Goal: Information Seeking & Learning: Understand process/instructions

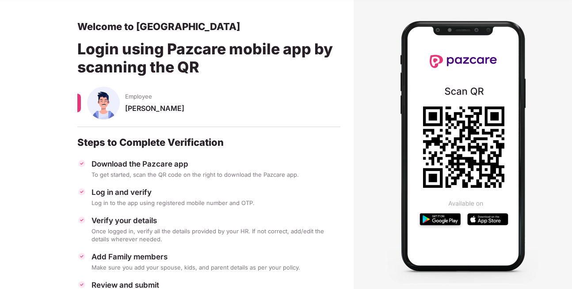
scroll to position [53, 0]
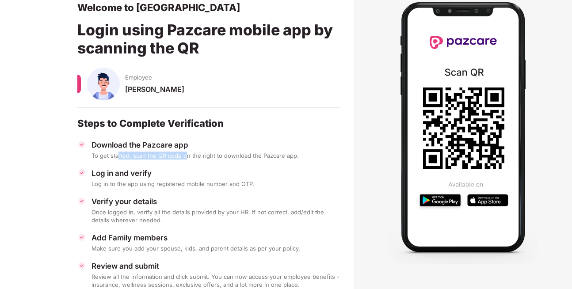
drag, startPoint x: 119, startPoint y: 158, endPoint x: 185, endPoint y: 159, distance: 66.3
click at [185, 159] on div "To get started, scan the QR code on the right to download the Pazcare app." at bounding box center [215, 156] width 249 height 8
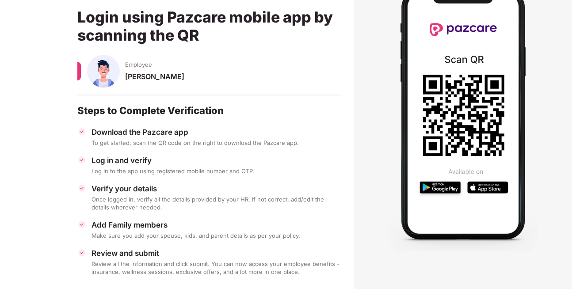
scroll to position [79, 0]
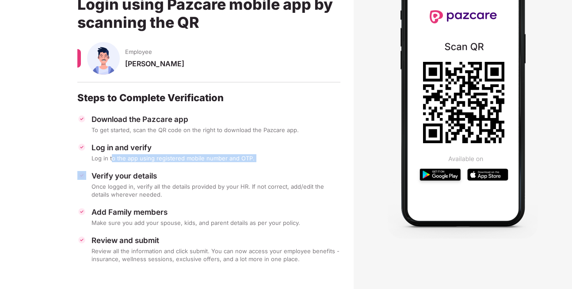
drag, startPoint x: 113, startPoint y: 159, endPoint x: 249, endPoint y: 163, distance: 136.1
click at [249, 163] on div "Download the Pazcare app To get started, scan the QR code on the right to downl…" at bounding box center [208, 188] width 263 height 148
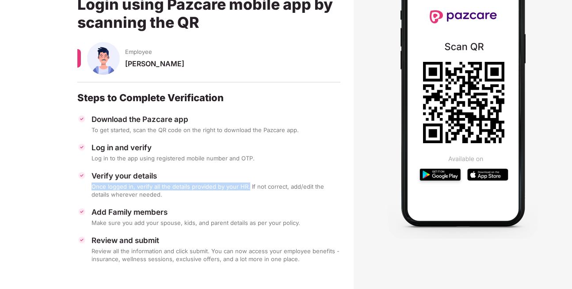
drag, startPoint x: 91, startPoint y: 185, endPoint x: 247, endPoint y: 189, distance: 156.9
click at [247, 189] on div "Verify your details Once logged in, verify all the details provided by your HR.…" at bounding box center [208, 184] width 263 height 27
click at [247, 189] on div "Once logged in, verify all the details provided by your HR. If not correct, add…" at bounding box center [215, 190] width 249 height 16
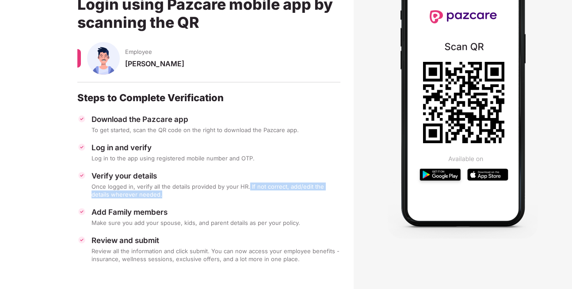
drag, startPoint x: 248, startPoint y: 186, endPoint x: 255, endPoint y: 194, distance: 10.6
click at [255, 194] on div "Once logged in, verify all the details provided by your HR. If not correct, add…" at bounding box center [215, 190] width 249 height 16
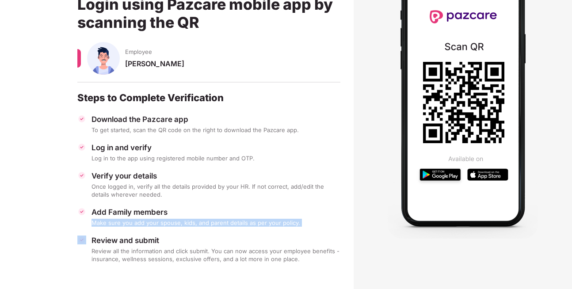
drag, startPoint x: 105, startPoint y: 225, endPoint x: 280, endPoint y: 230, distance: 175.0
click at [280, 230] on div "Download the Pazcare app To get started, scan the QR code on the right to downl…" at bounding box center [208, 188] width 263 height 148
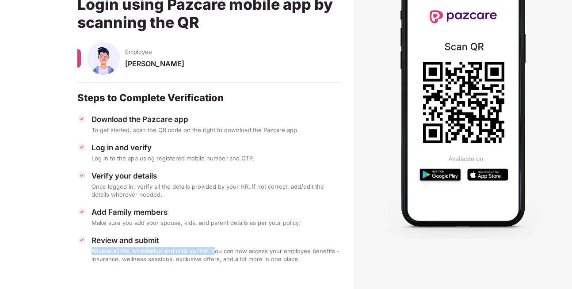
drag, startPoint x: 92, startPoint y: 250, endPoint x: 215, endPoint y: 254, distance: 122.9
click at [215, 254] on div "Review all the information and click submit. You can now access your employee b…" at bounding box center [215, 255] width 249 height 16
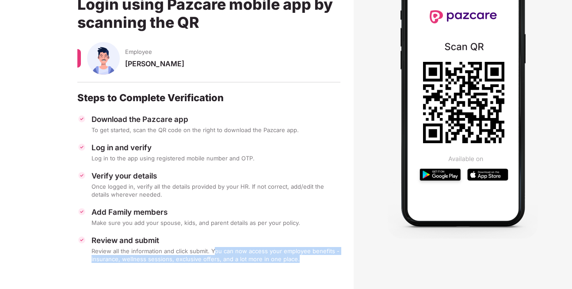
drag, startPoint x: 213, startPoint y: 251, endPoint x: 298, endPoint y: 258, distance: 85.6
click at [298, 258] on div "Review all the information and click submit. You can now access your employee b…" at bounding box center [215, 255] width 249 height 16
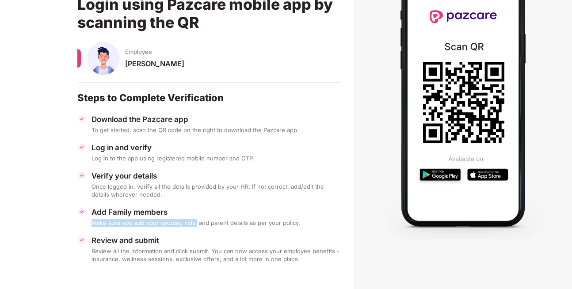
drag, startPoint x: 93, startPoint y: 225, endPoint x: 194, endPoint y: 222, distance: 101.2
click at [194, 222] on div "Make sure you add your spouse, kids, and parent details as per your policy." at bounding box center [215, 223] width 249 height 8
drag, startPoint x: 194, startPoint y: 222, endPoint x: 255, endPoint y: 220, distance: 61.0
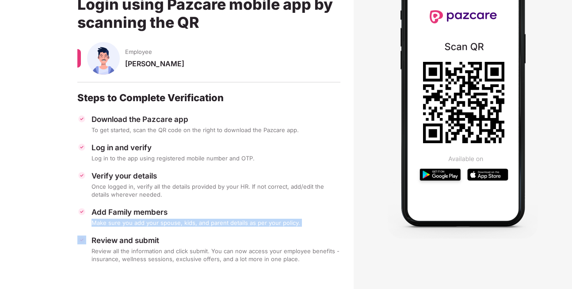
click at [255, 220] on div "Make sure you add your spouse, kids, and parent details as per your policy." at bounding box center [215, 223] width 249 height 8
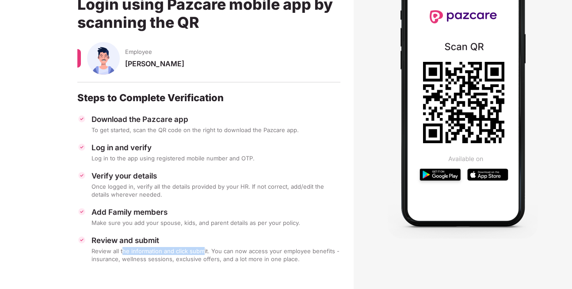
drag, startPoint x: 122, startPoint y: 252, endPoint x: 204, endPoint y: 252, distance: 81.7
click at [204, 252] on div "Review all the information and click submit. You can now access your employee b…" at bounding box center [215, 255] width 249 height 16
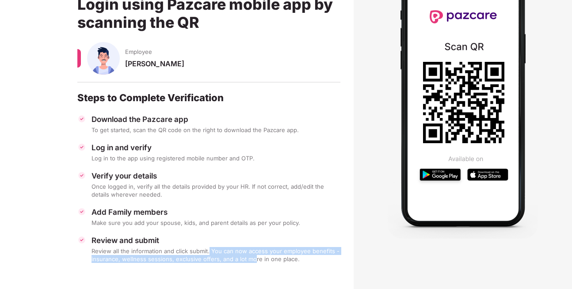
drag, startPoint x: 209, startPoint y: 251, endPoint x: 253, endPoint y: 258, distance: 45.3
click at [253, 258] on div "Review all the information and click submit. You can now access your employee b…" at bounding box center [215, 255] width 249 height 16
